Goal: Task Accomplishment & Management: Manage account settings

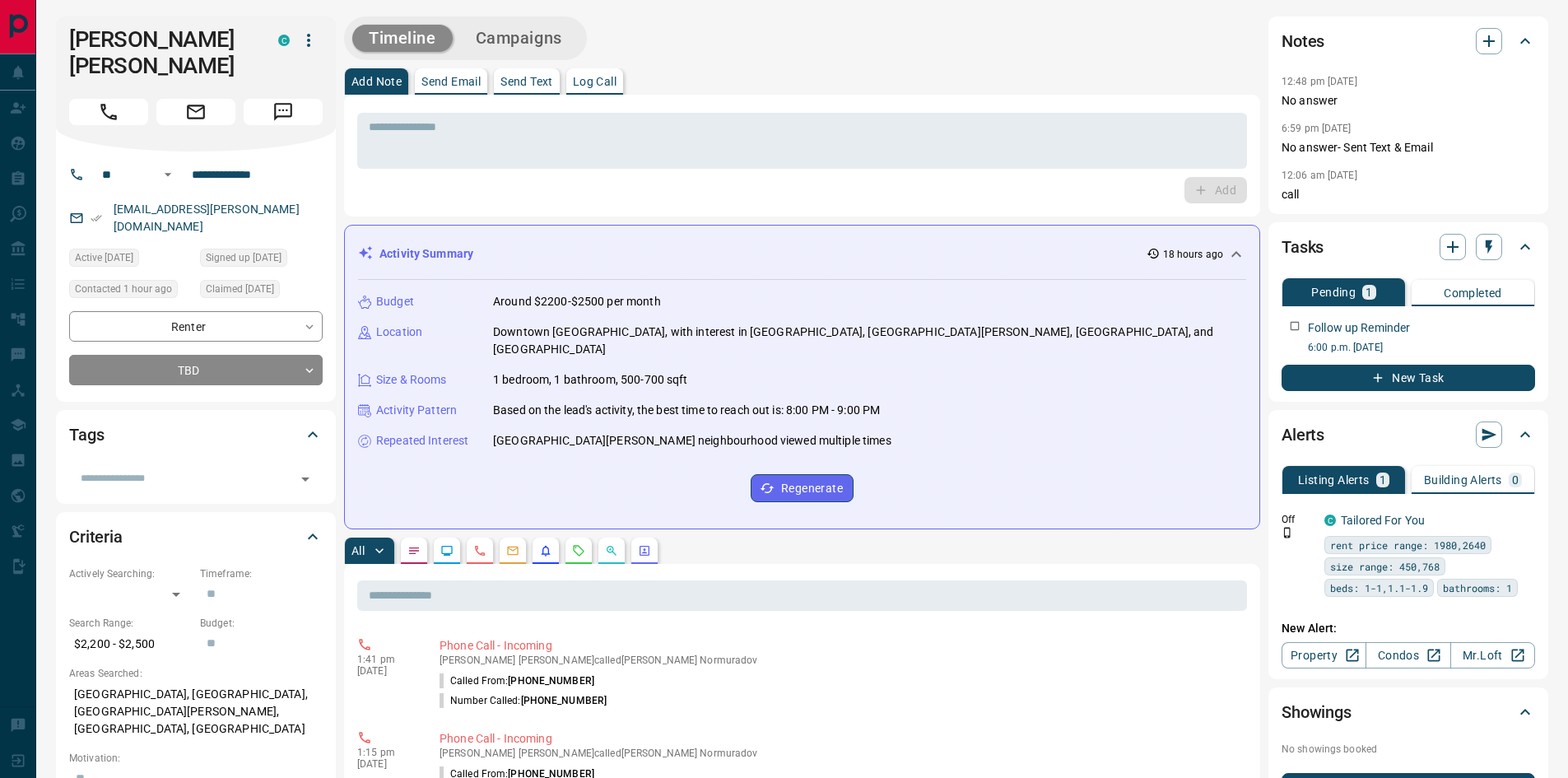
click at [691, 189] on div "Add" at bounding box center [802, 190] width 890 height 27
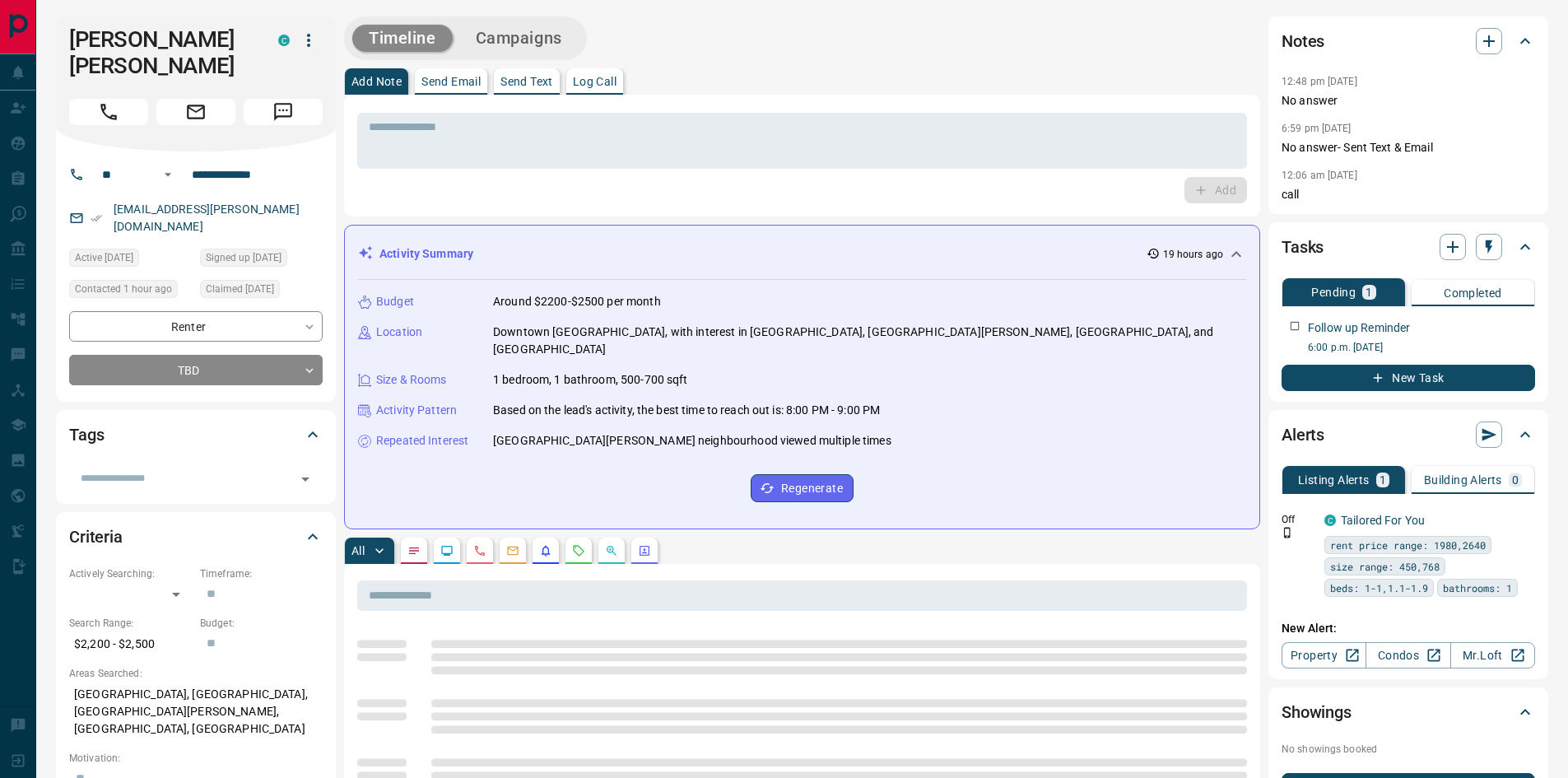
click at [733, 191] on div "Add" at bounding box center [802, 190] width 890 height 27
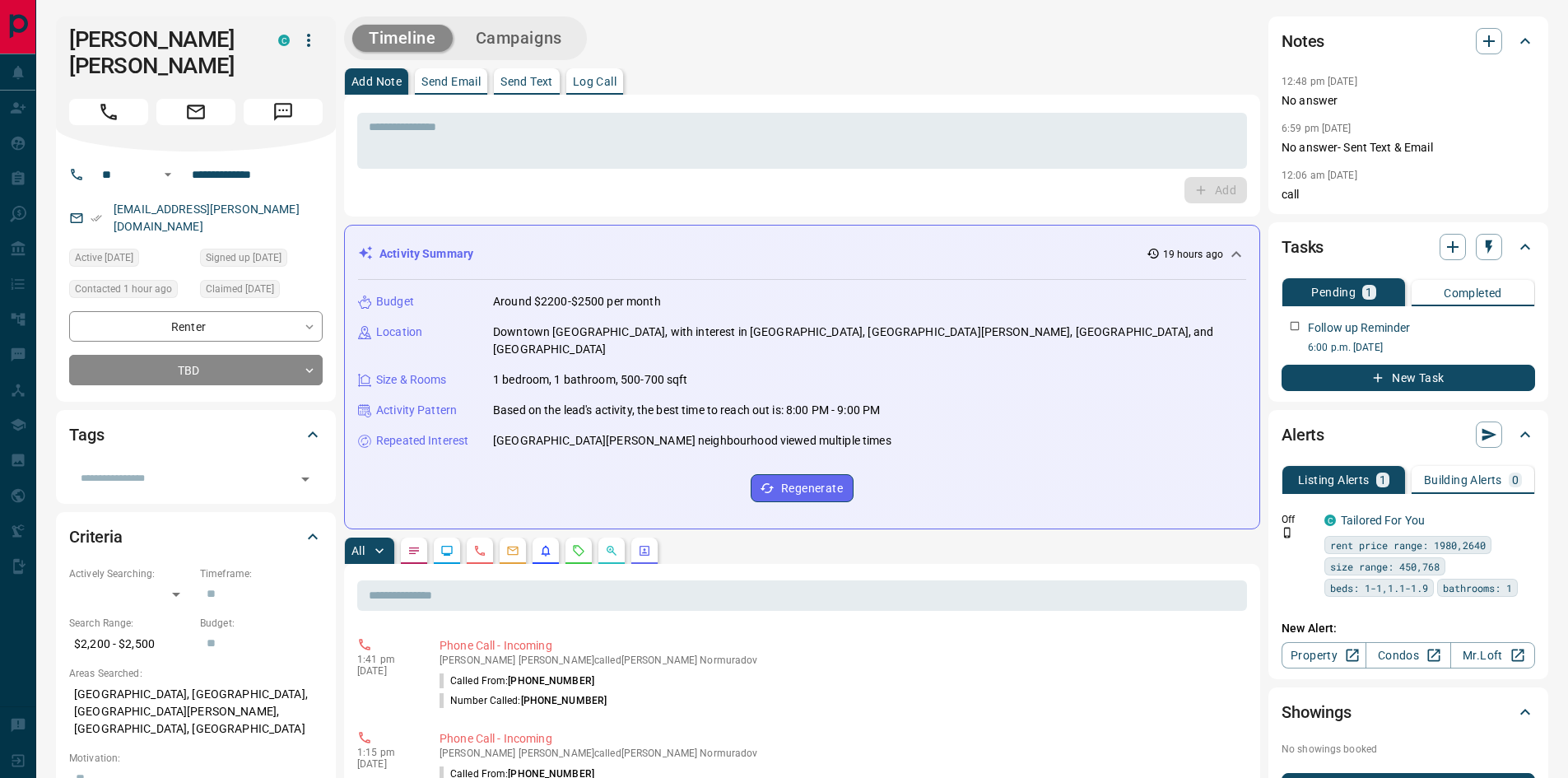
click at [719, 73] on div "Add Note Send Email Send Text Log Call" at bounding box center [802, 82] width 916 height 27
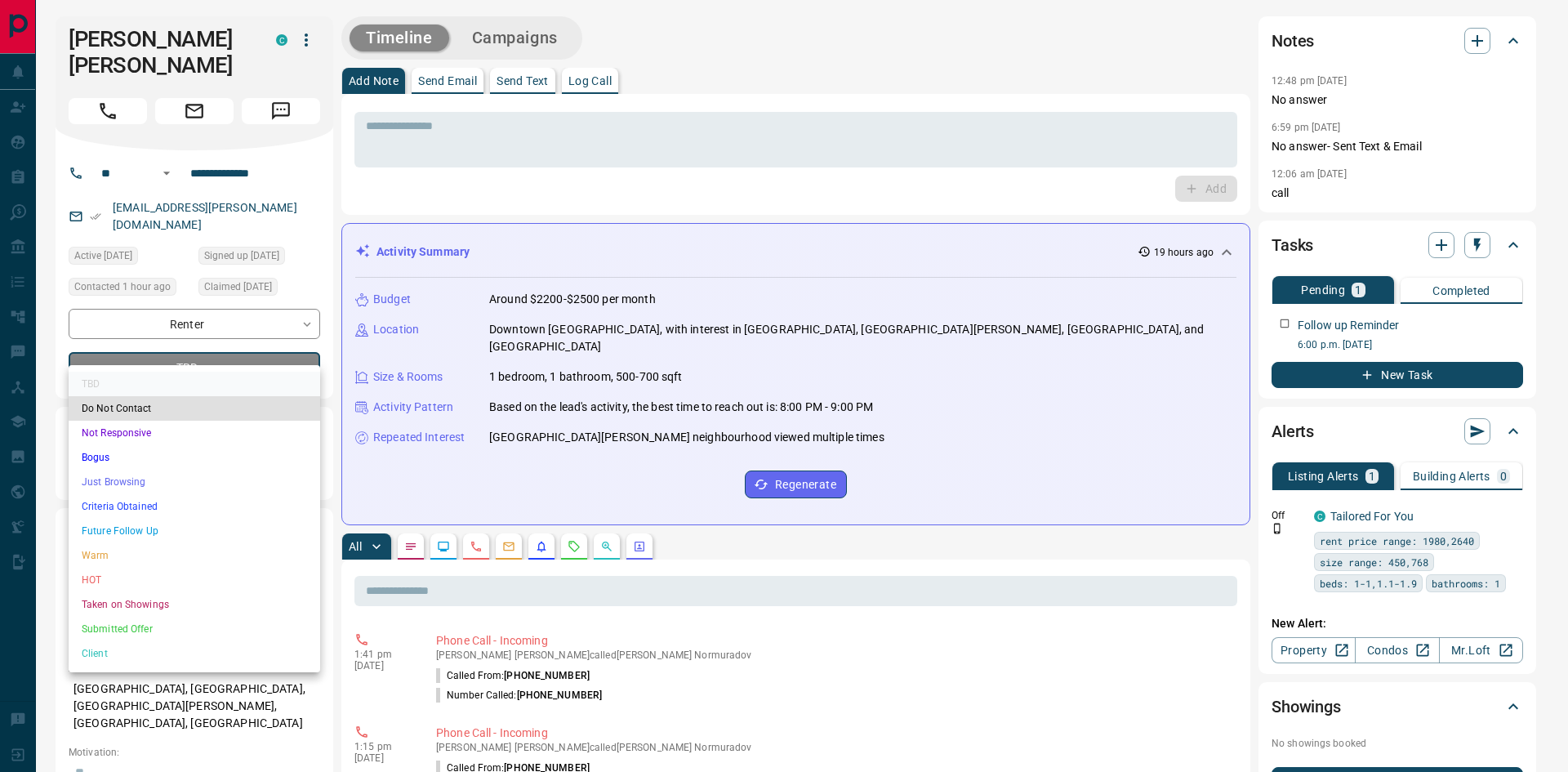
click at [142, 580] on li "HOT" at bounding box center [195, 581] width 252 height 25
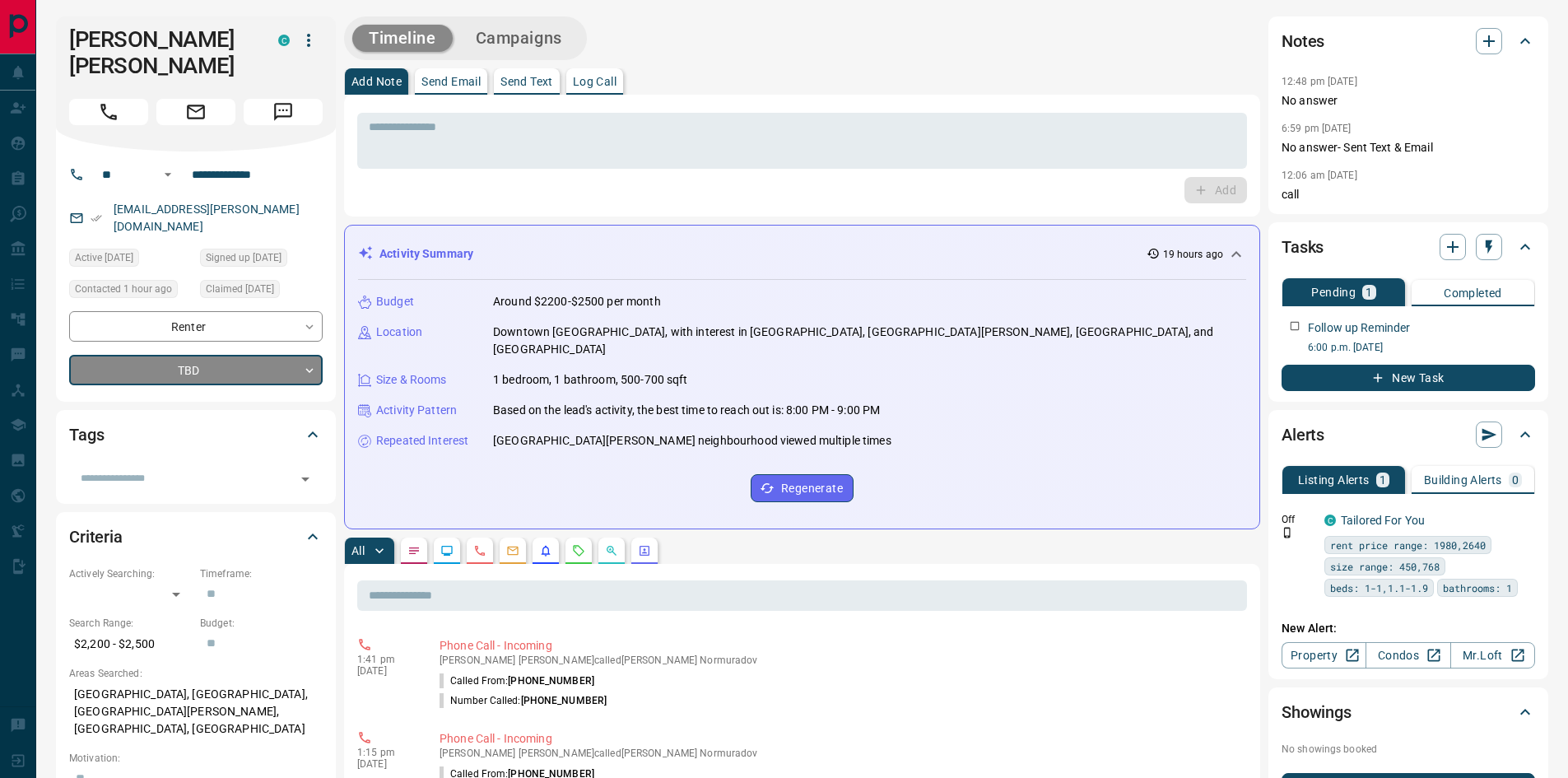
type input "*"
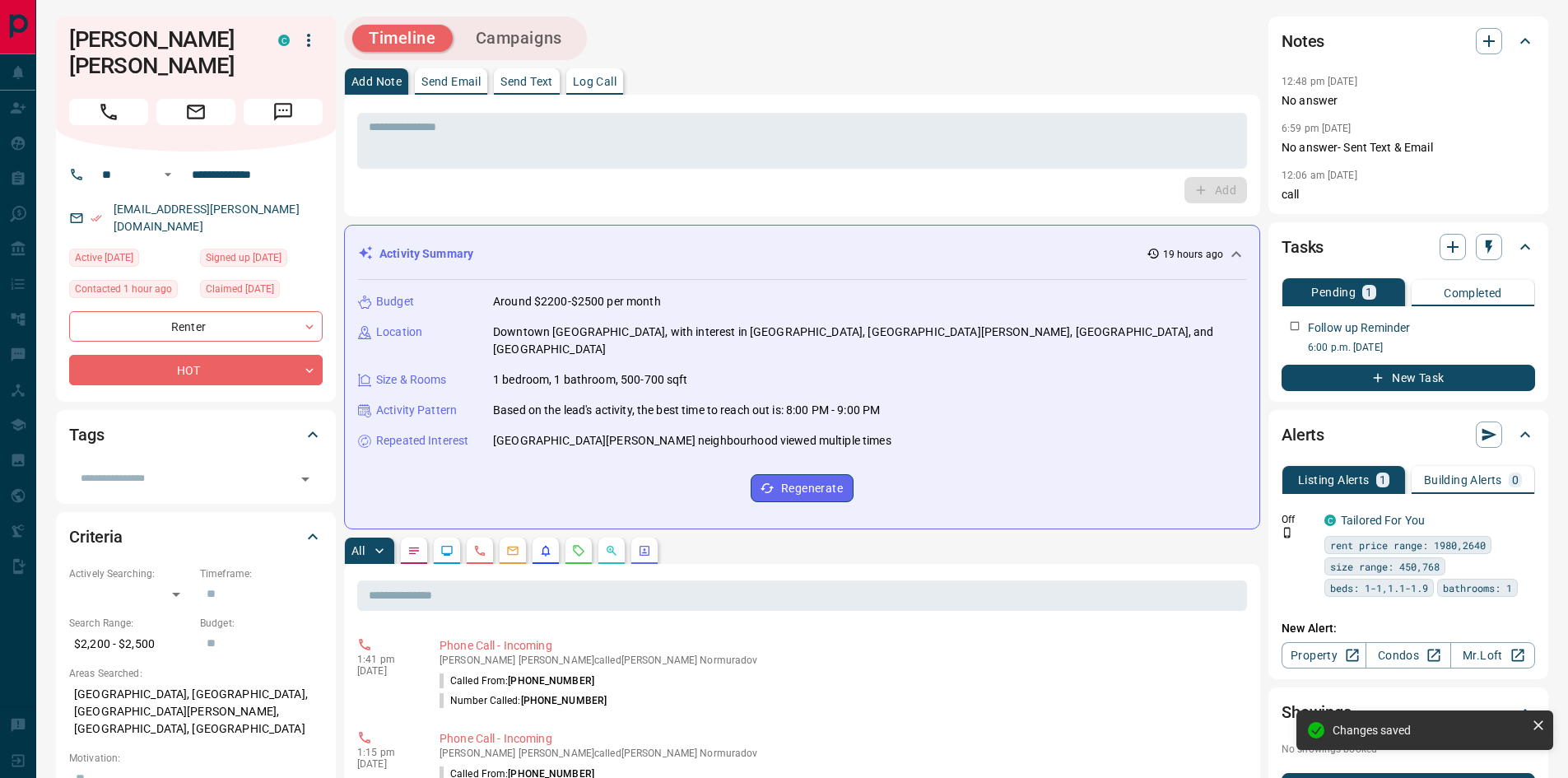
click at [381, 205] on div "* ​ Add" at bounding box center [802, 155] width 916 height 122
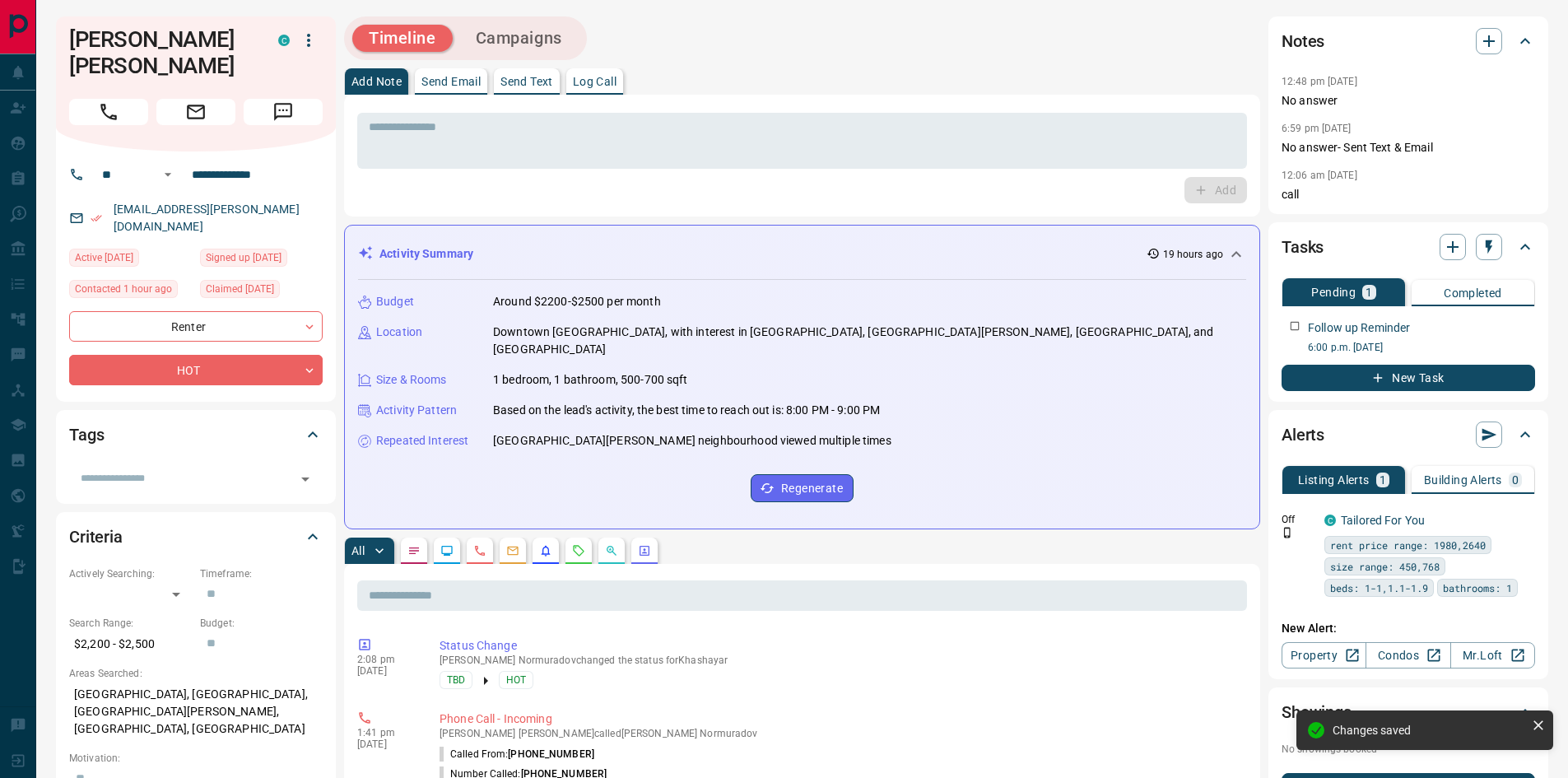
click at [452, 191] on div "Add" at bounding box center [802, 190] width 890 height 27
click at [346, 205] on div "* ​ Add" at bounding box center [802, 155] width 916 height 122
click at [552, 183] on div "Add" at bounding box center [802, 190] width 890 height 27
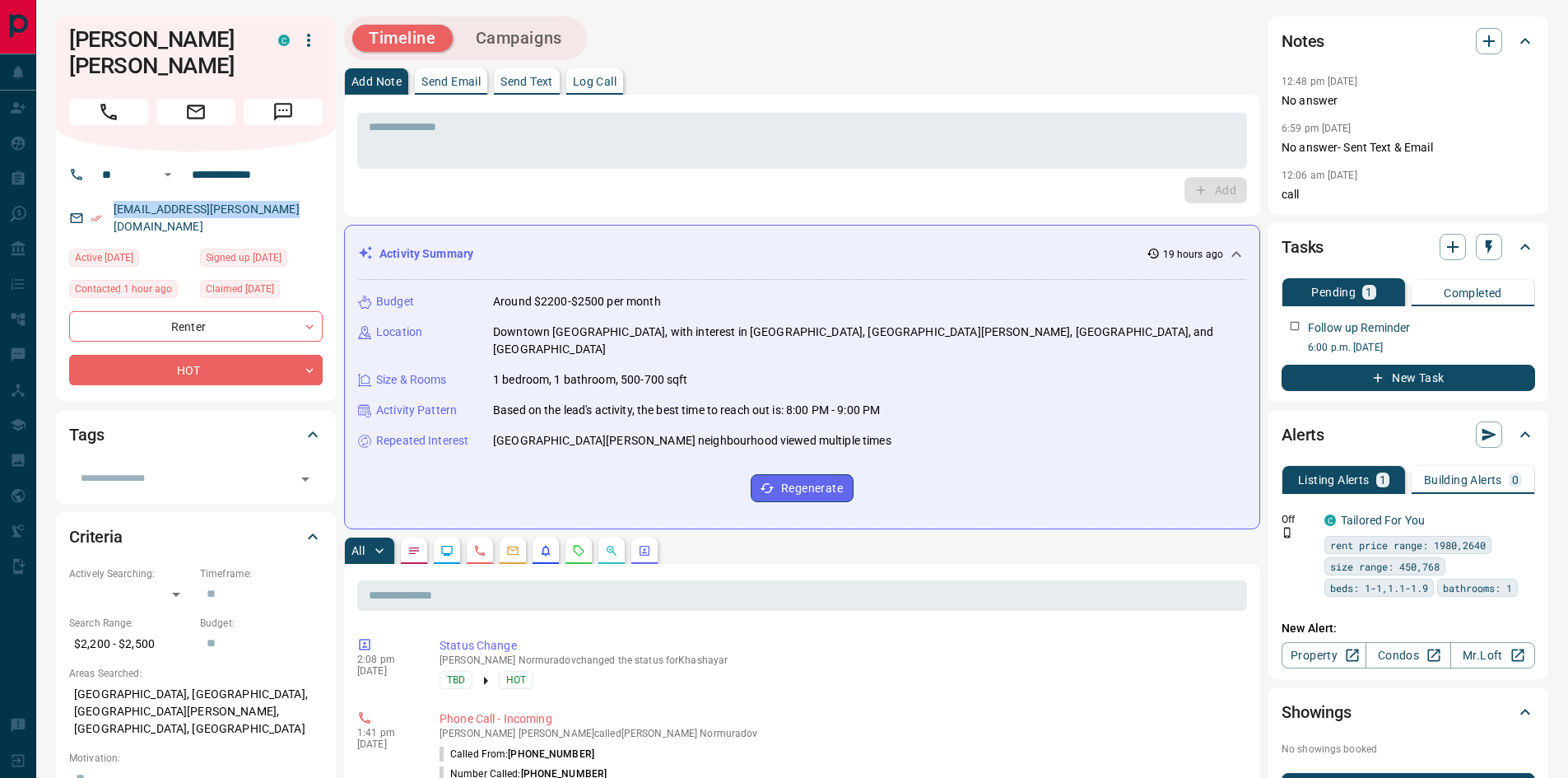
drag, startPoint x: 280, startPoint y: 207, endPoint x: 106, endPoint y: 210, distance: 174.0
click at [106, 210] on div "[EMAIL_ADDRESS][PERSON_NAME][DOMAIN_NAME]" at bounding box center [196, 218] width 254 height 44
copy link "[EMAIL_ADDRESS][PERSON_NAME][DOMAIN_NAME]"
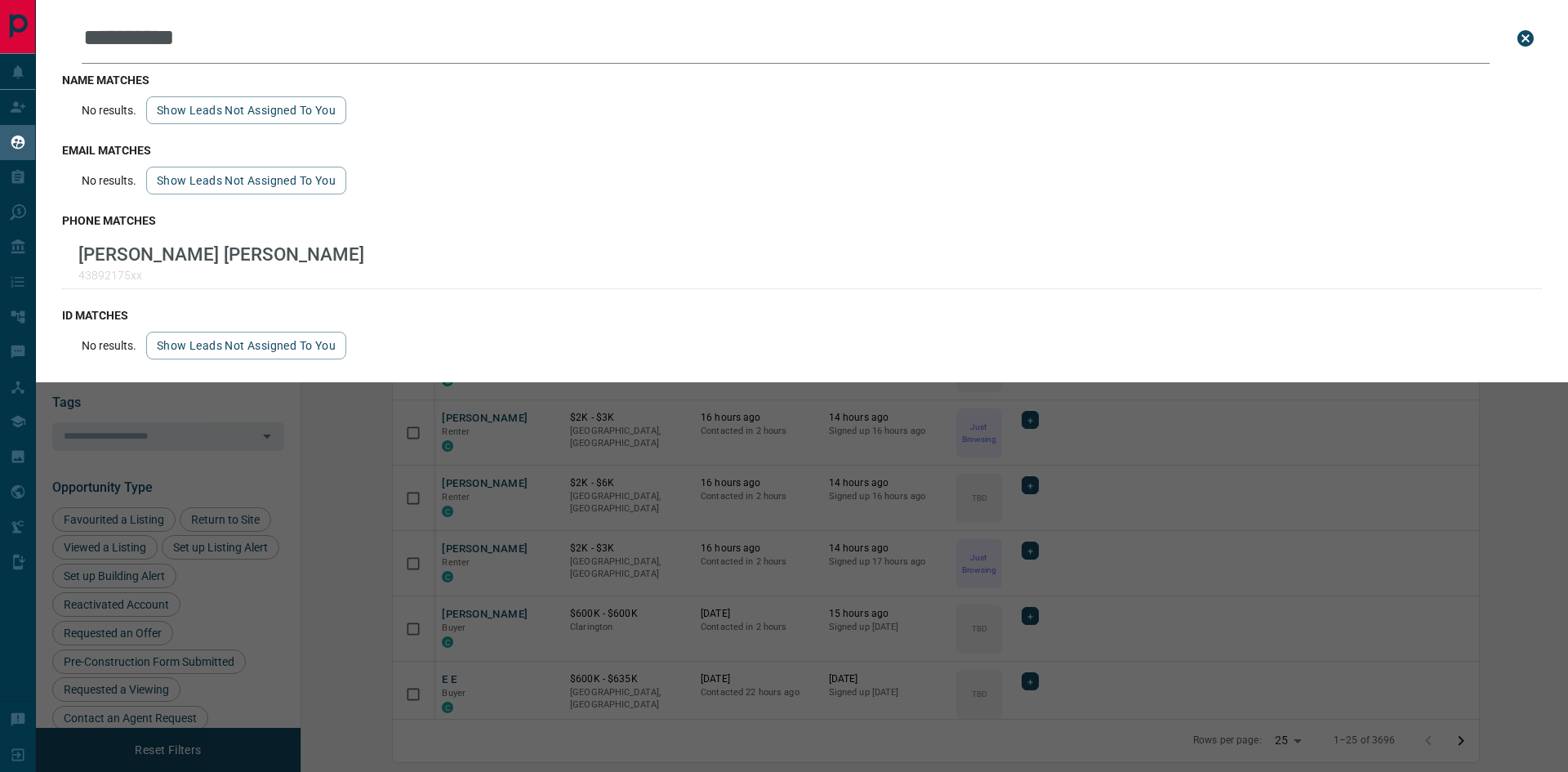
scroll to position [614, 1247]
drag, startPoint x: 234, startPoint y: 43, endPoint x: 54, endPoint y: 17, distance: 181.9
click at [54, 17] on div "**********" at bounding box center [801, 191] width 1532 height 383
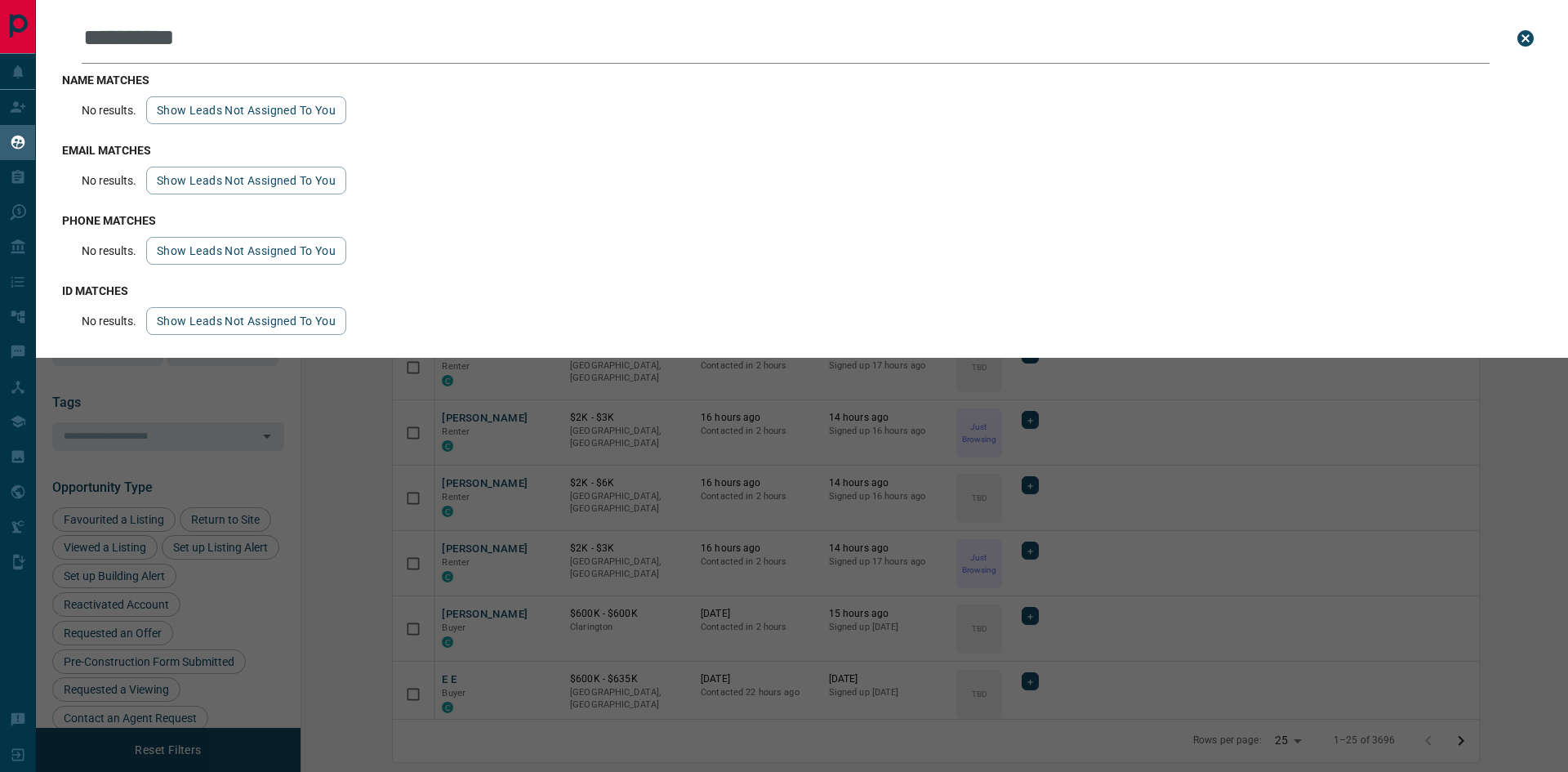
type input "**********"
